Goal: Use online tool/utility: Utilize a website feature to perform a specific function

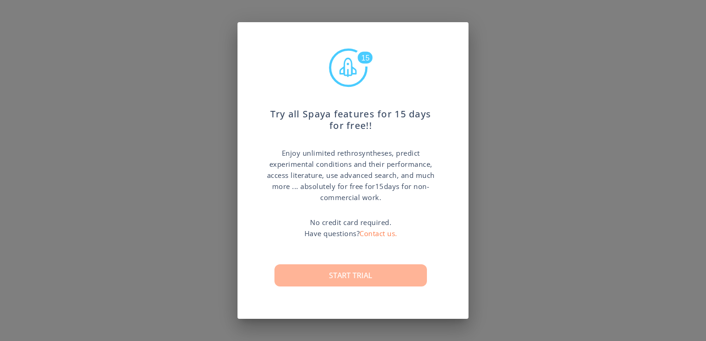
click at [343, 282] on button "Start trial" at bounding box center [350, 275] width 152 height 22
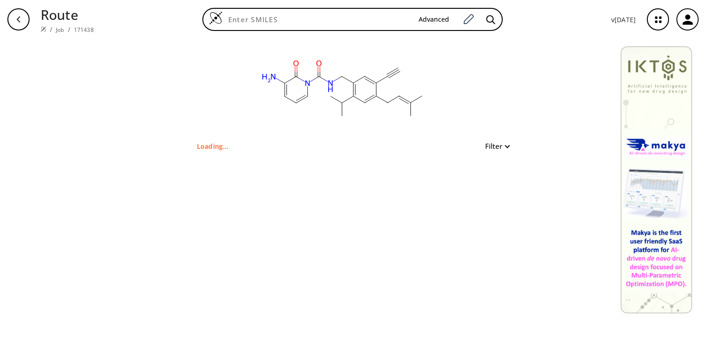
type input "O=C2(N(C(=O)NCC1(=C(C=C(CC=C(C)C)C(=C1)C#C)C(C)C))C=CC=C2N)"
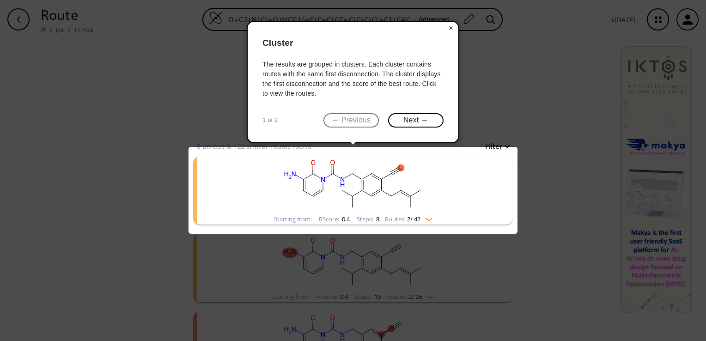
click at [449, 26] on button "×" at bounding box center [451, 28] width 15 height 13
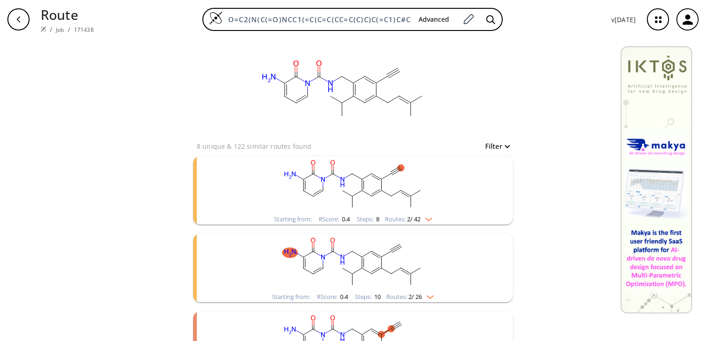
click at [296, 186] on rect "clusters" at bounding box center [353, 185] width 240 height 58
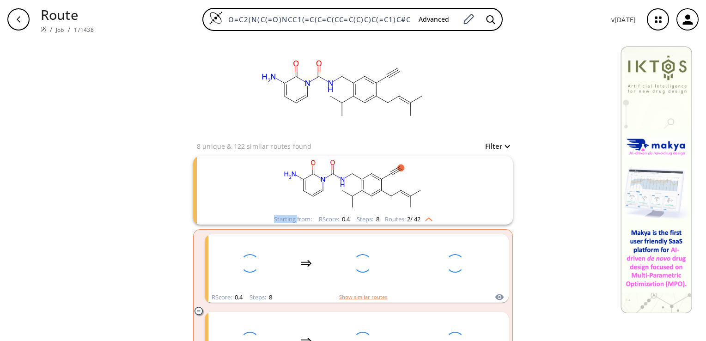
click at [296, 186] on rect "clusters" at bounding box center [353, 185] width 240 height 58
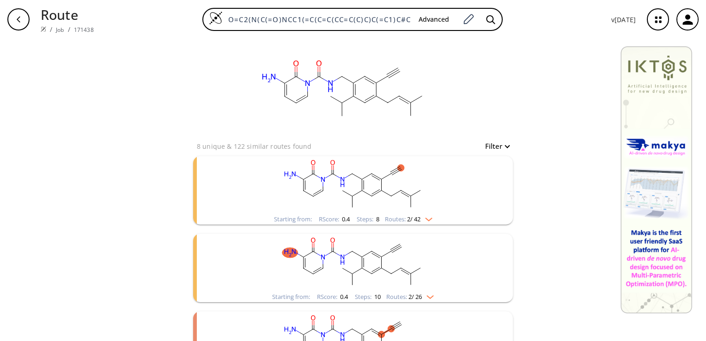
click at [296, 186] on rect "clusters" at bounding box center [353, 185] width 240 height 58
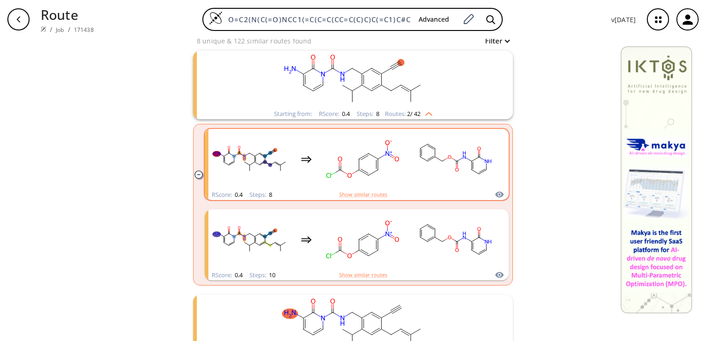
scroll to position [102, 0]
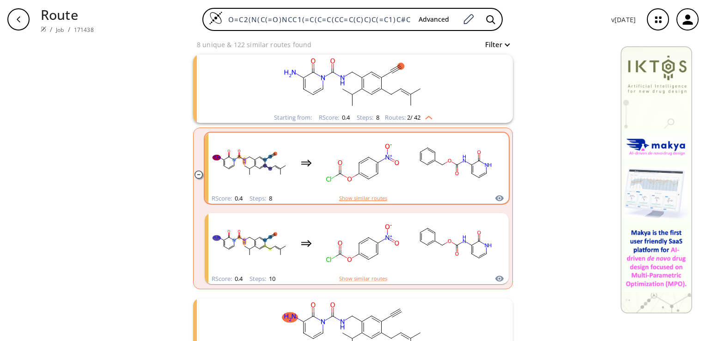
click at [349, 196] on button "Show similar routes" at bounding box center [363, 198] width 48 height 8
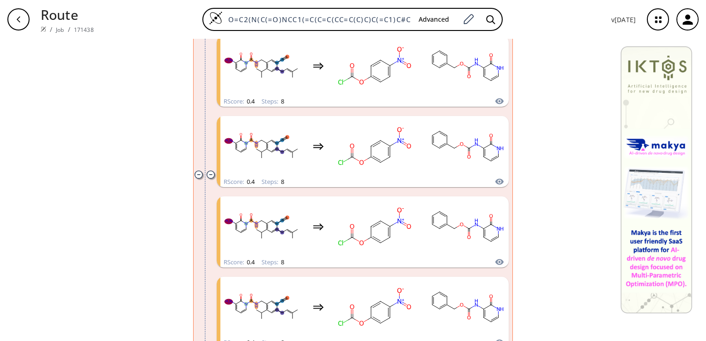
scroll to position [700, 0]
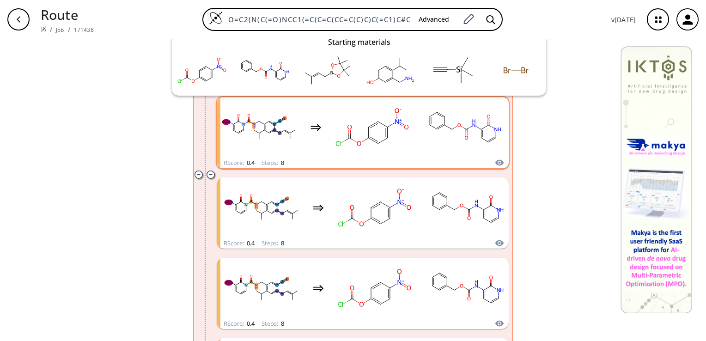
click at [498, 165] on icon "clusters" at bounding box center [499, 163] width 8 height 6
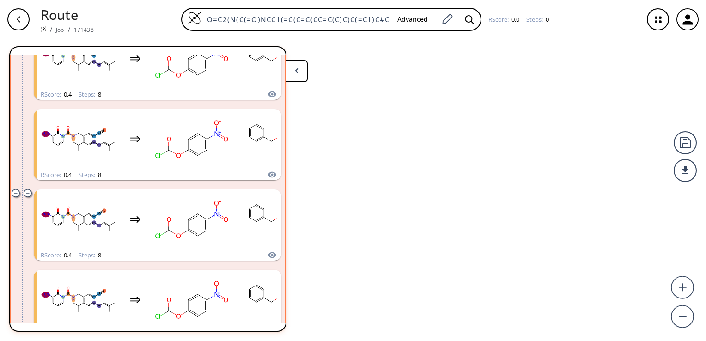
scroll to position [564, 0]
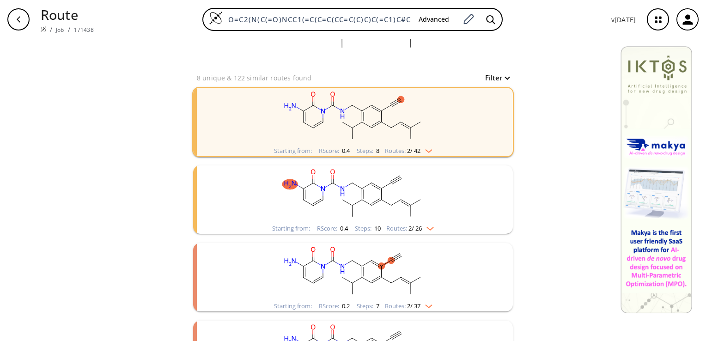
scroll to position [120, 0]
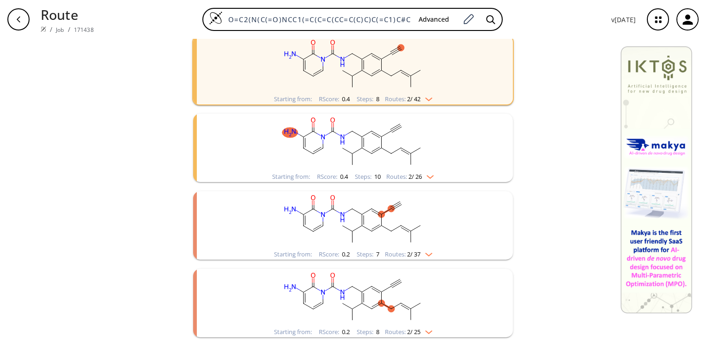
click at [420, 100] on img "clusters" at bounding box center [426, 97] width 12 height 7
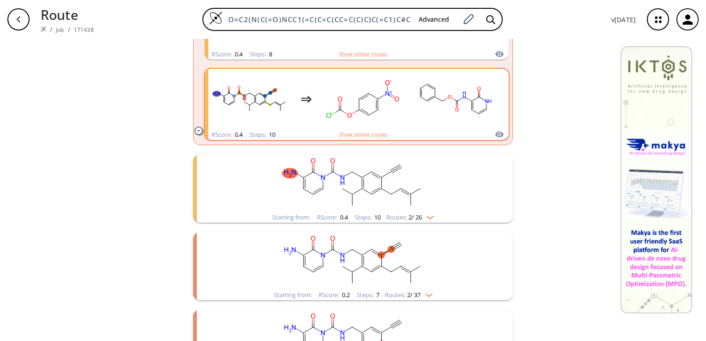
scroll to position [266, 0]
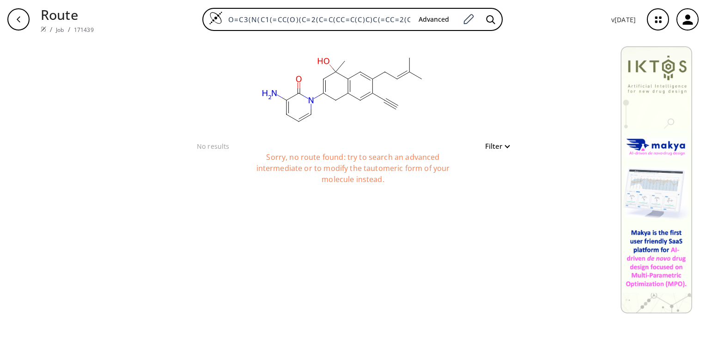
click at [357, 85] on rect at bounding box center [342, 90] width 185 height 102
